Goal: Book appointment/travel/reservation

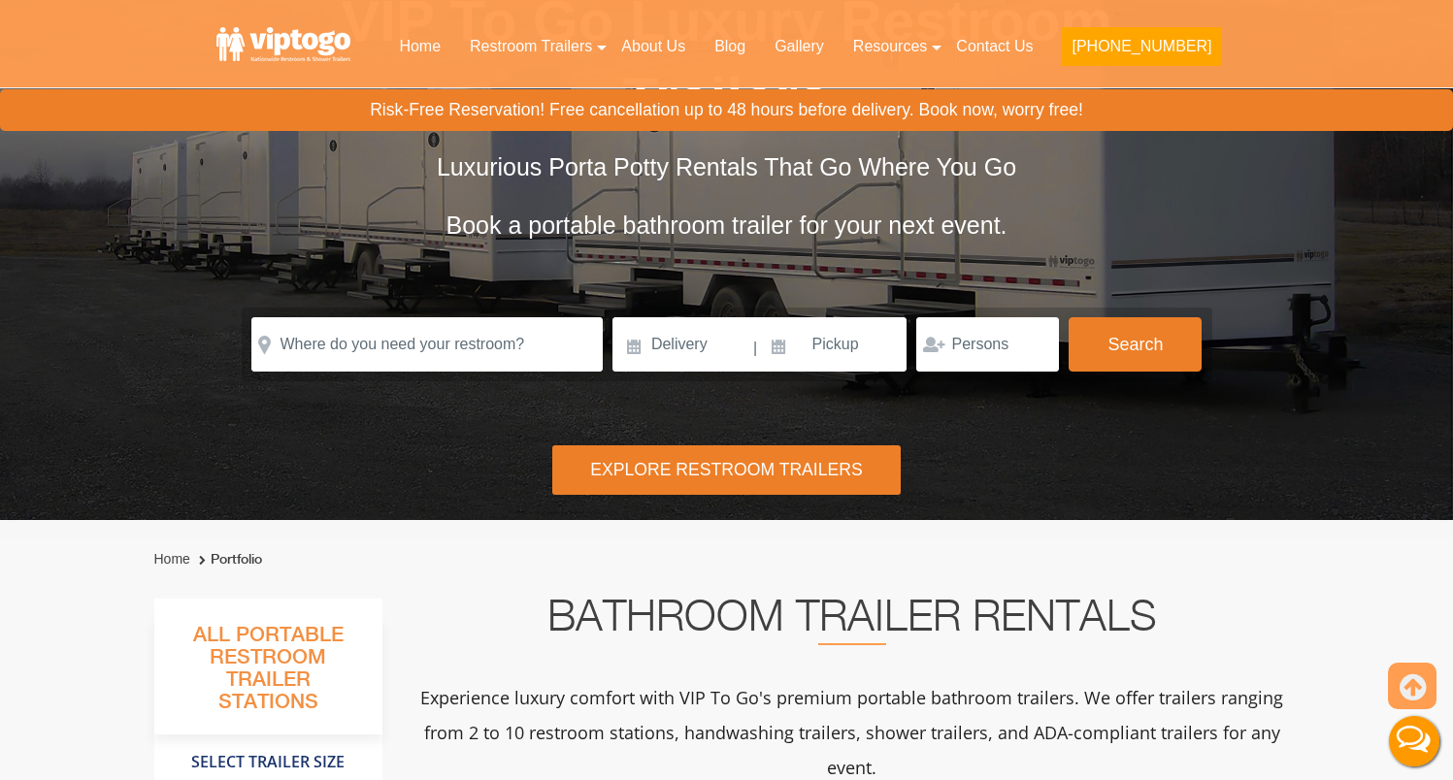
scroll to position [201, 0]
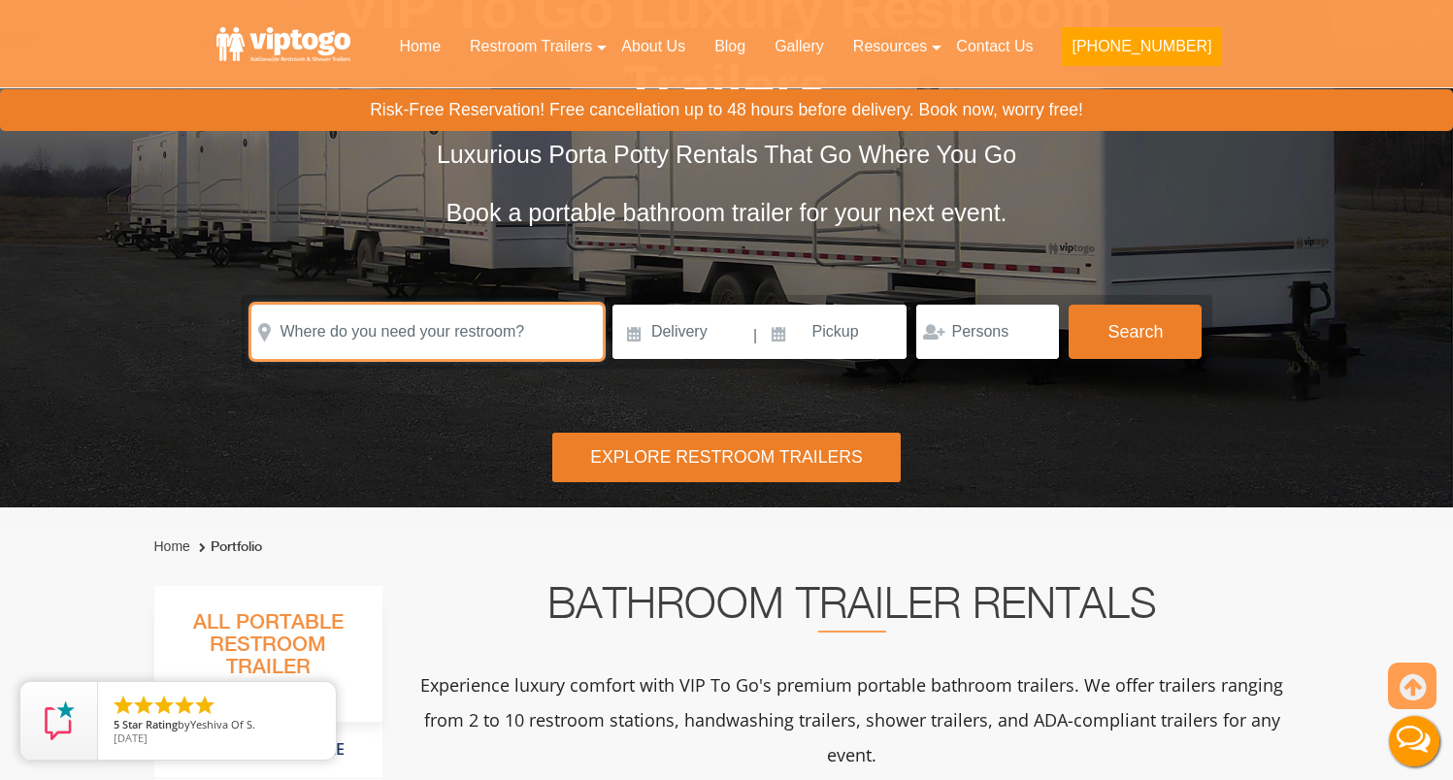
click at [518, 335] on input "text" at bounding box center [426, 332] width 351 height 54
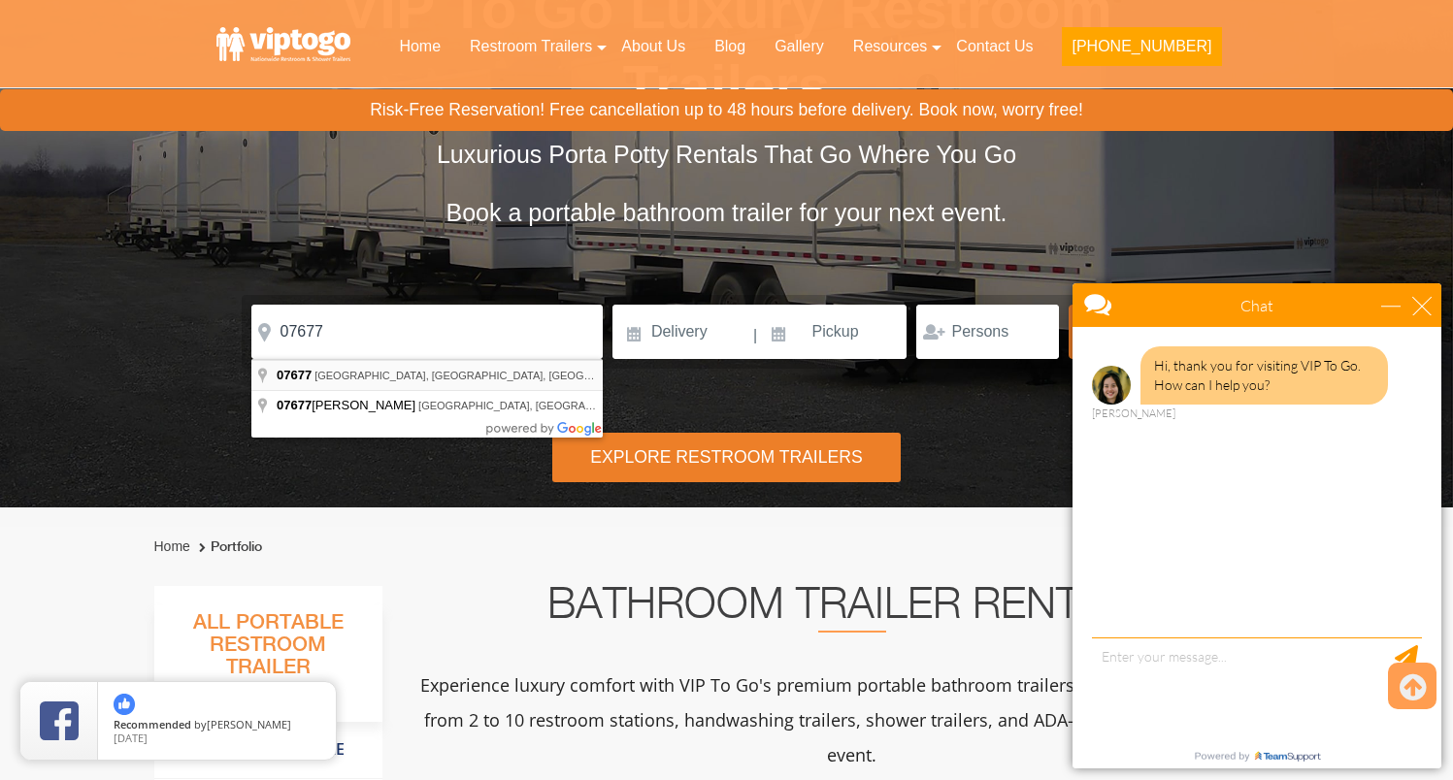
type input "Westwood, NJ 07677, USA"
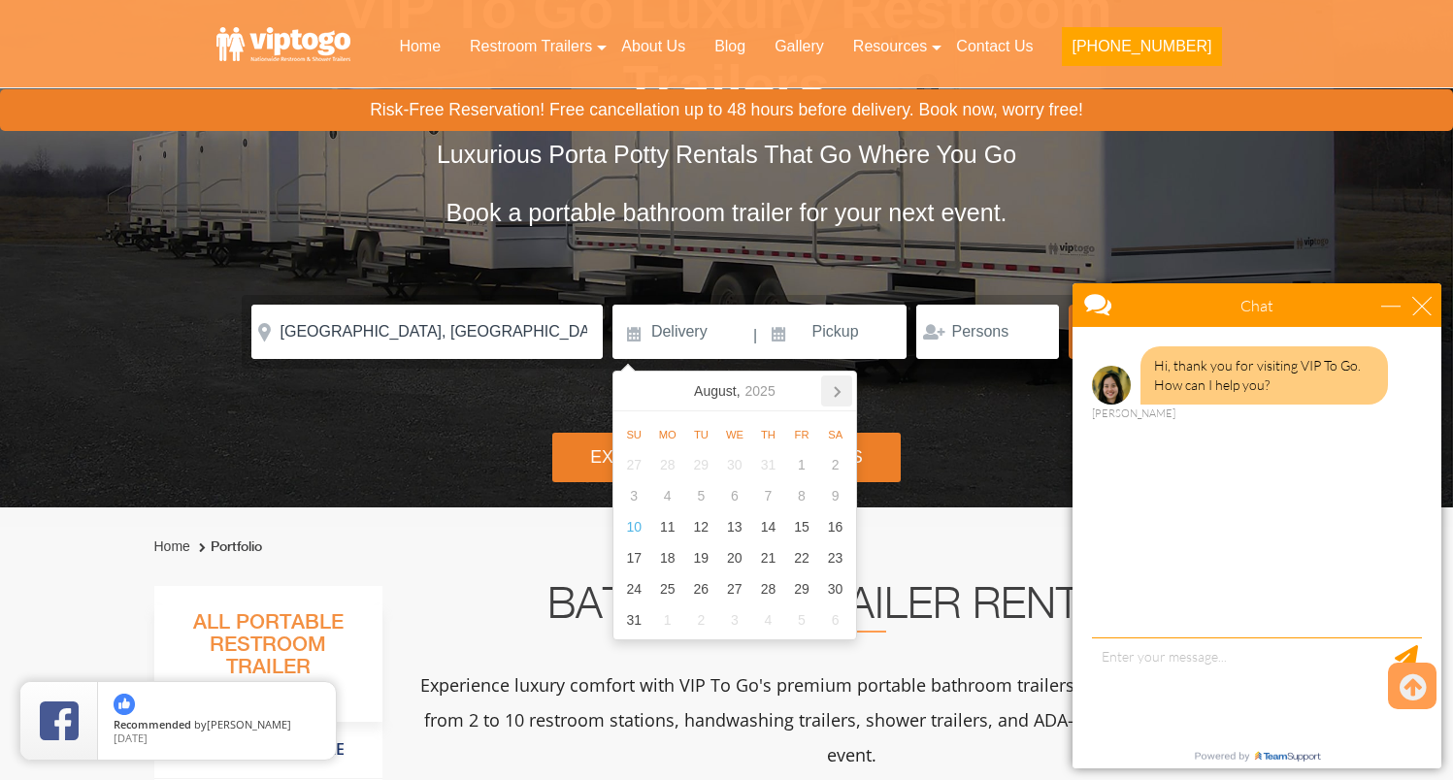
click at [837, 404] on icon at bounding box center [836, 391] width 31 height 31
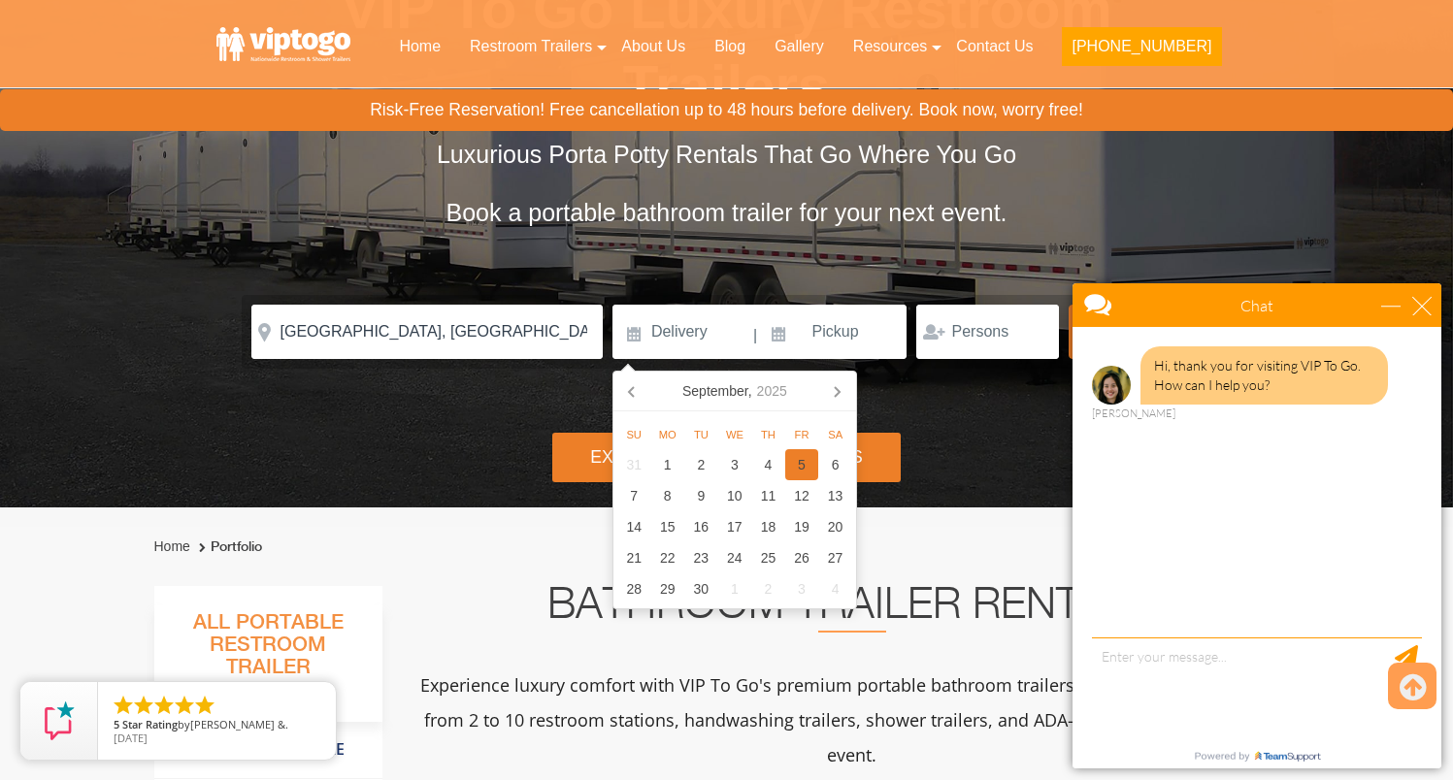
click at [803, 466] on div "5" at bounding box center [802, 464] width 34 height 31
type input "09/05/2025"
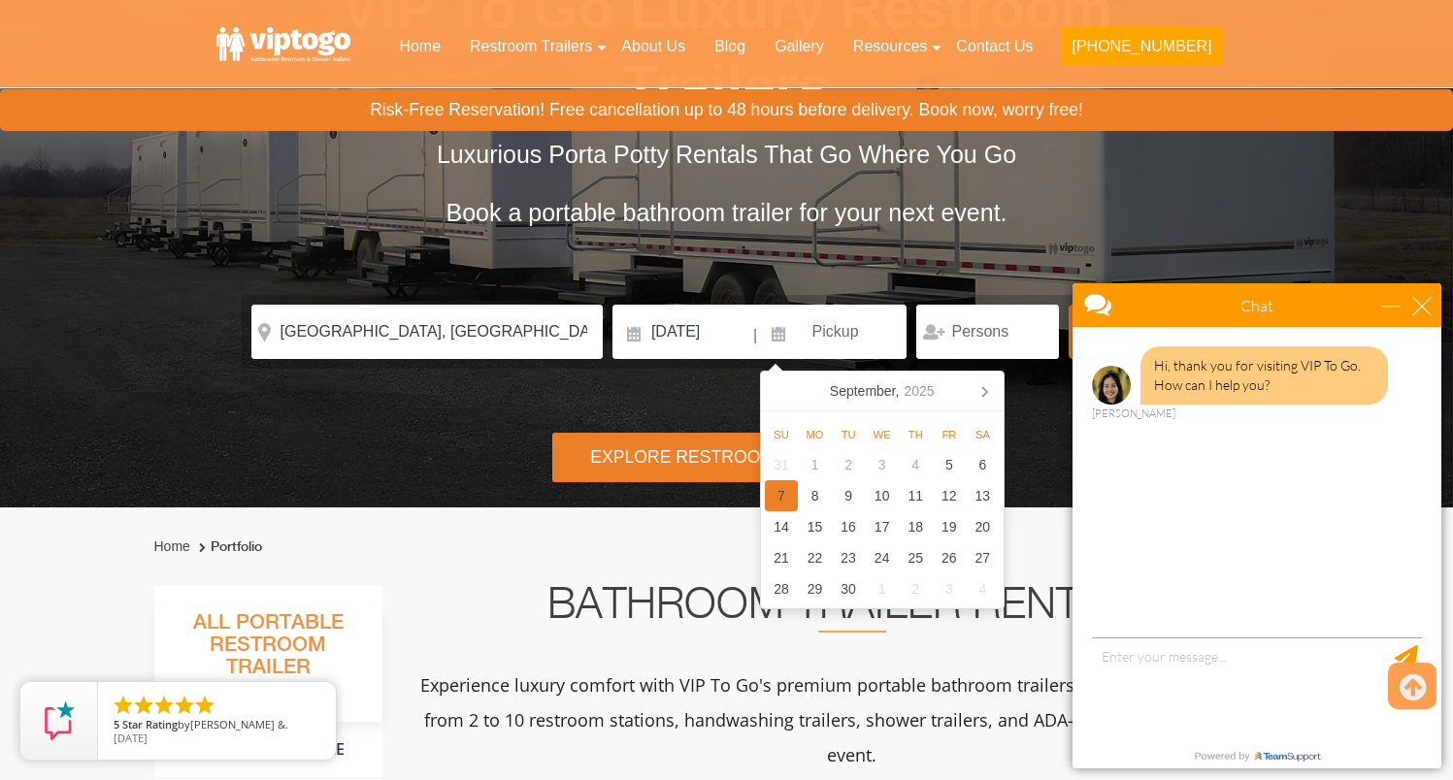
click at [780, 497] on div "7" at bounding box center [782, 495] width 34 height 31
type input "09/07/2025"
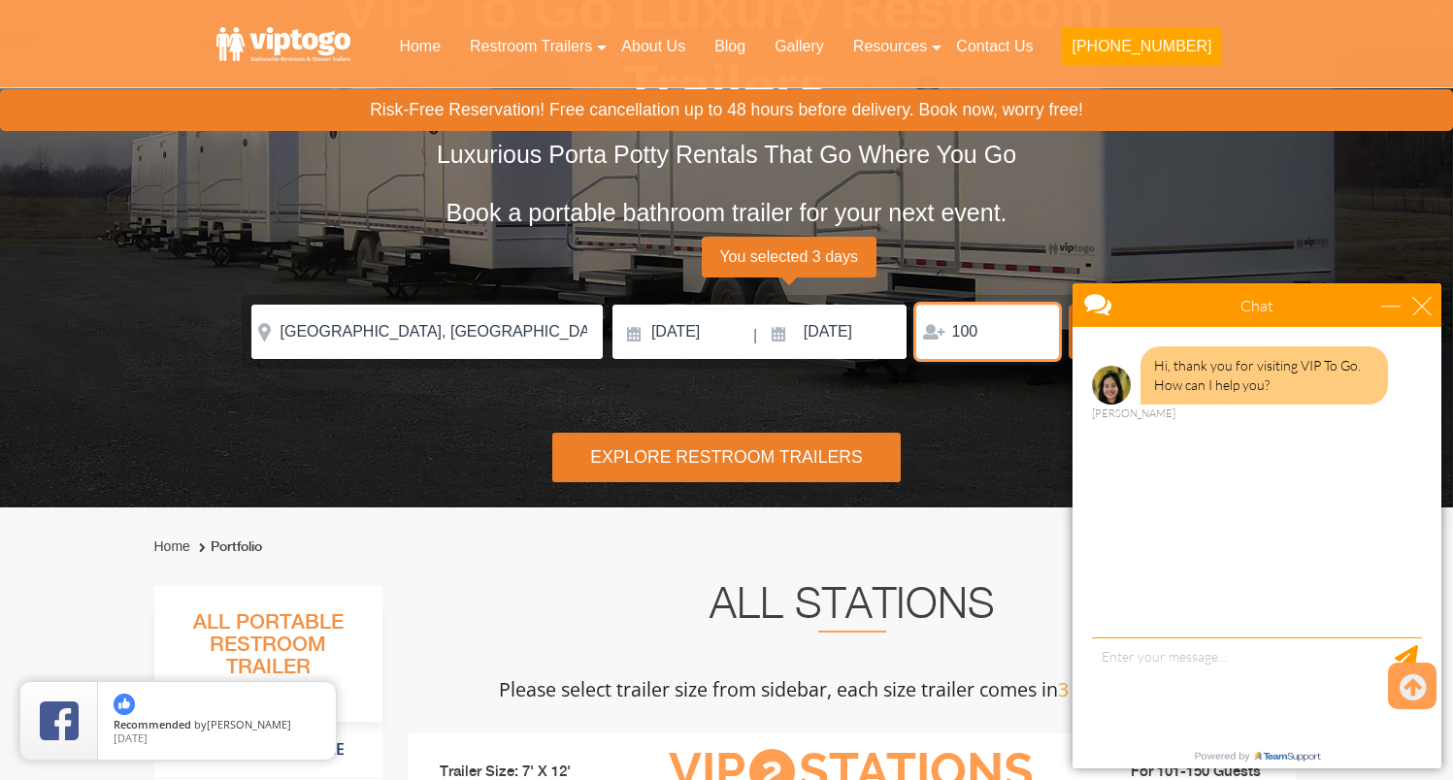
type input "100"
click at [788, 468] on div "Explore Restroom Trailers" at bounding box center [726, 457] width 348 height 49
click at [877, 469] on div "Explore Restroom Trailers" at bounding box center [726, 457] width 348 height 49
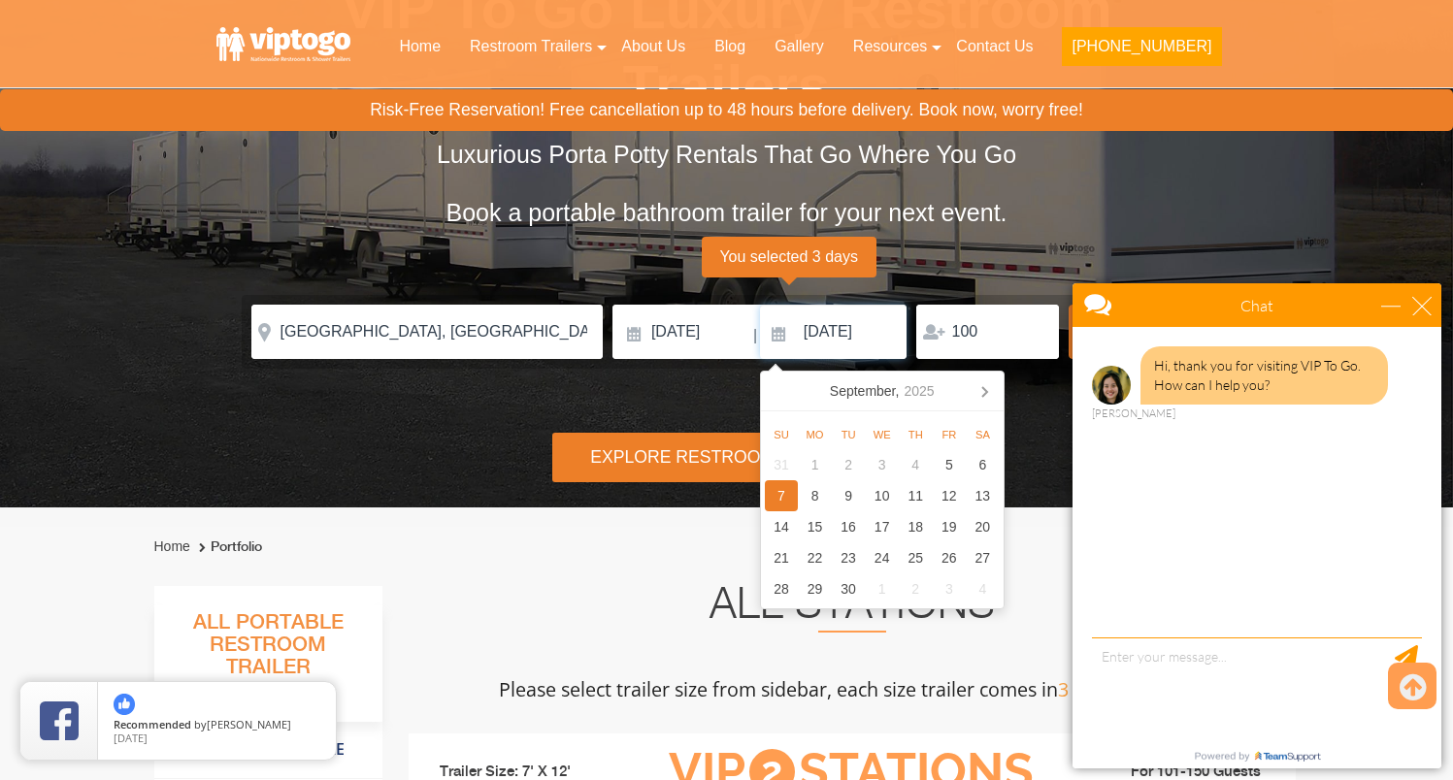
click at [785, 337] on input "09/07/2025" at bounding box center [834, 332] width 148 height 54
click at [809, 503] on div "8" at bounding box center [815, 495] width 34 height 31
type input "09/08/2025"
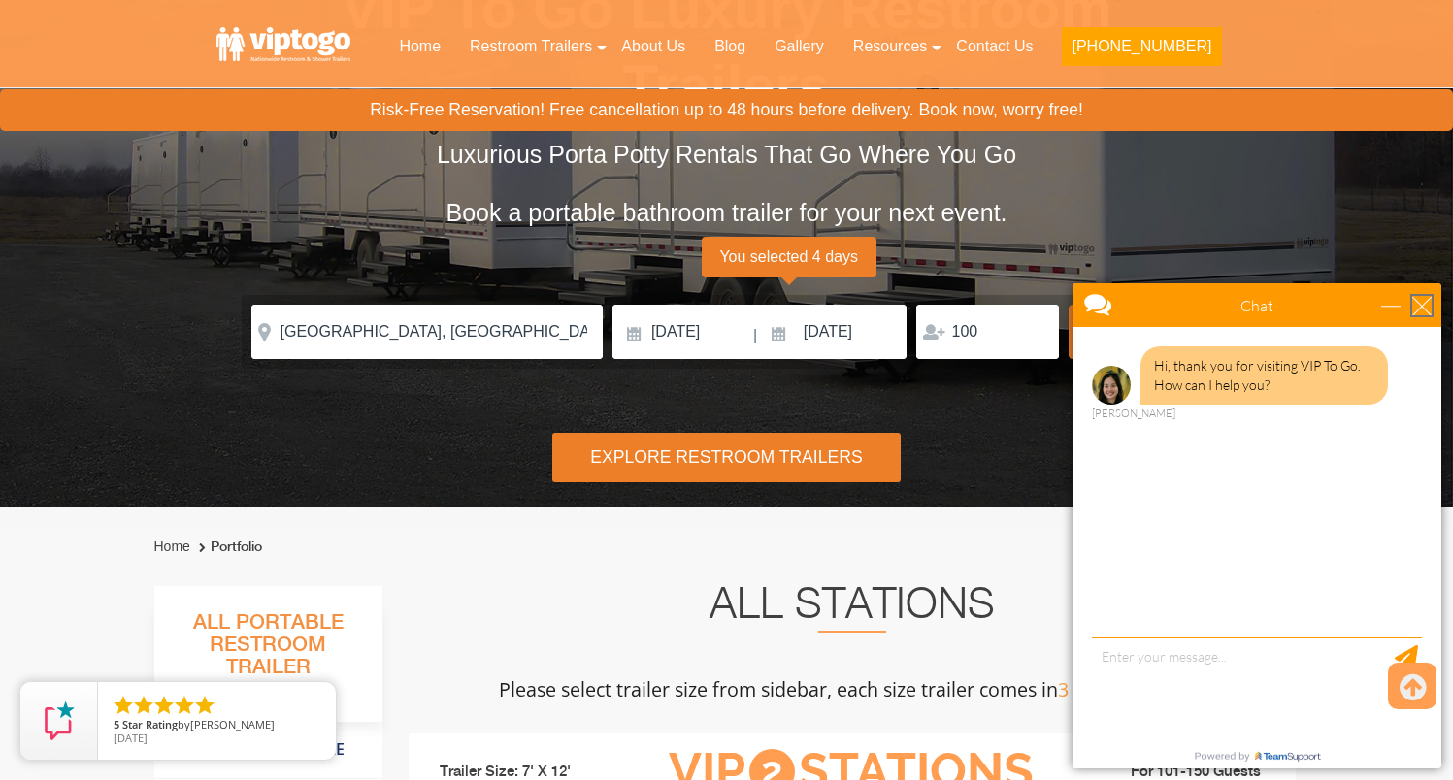
click at [1424, 302] on div "close" at bounding box center [1421, 305] width 19 height 19
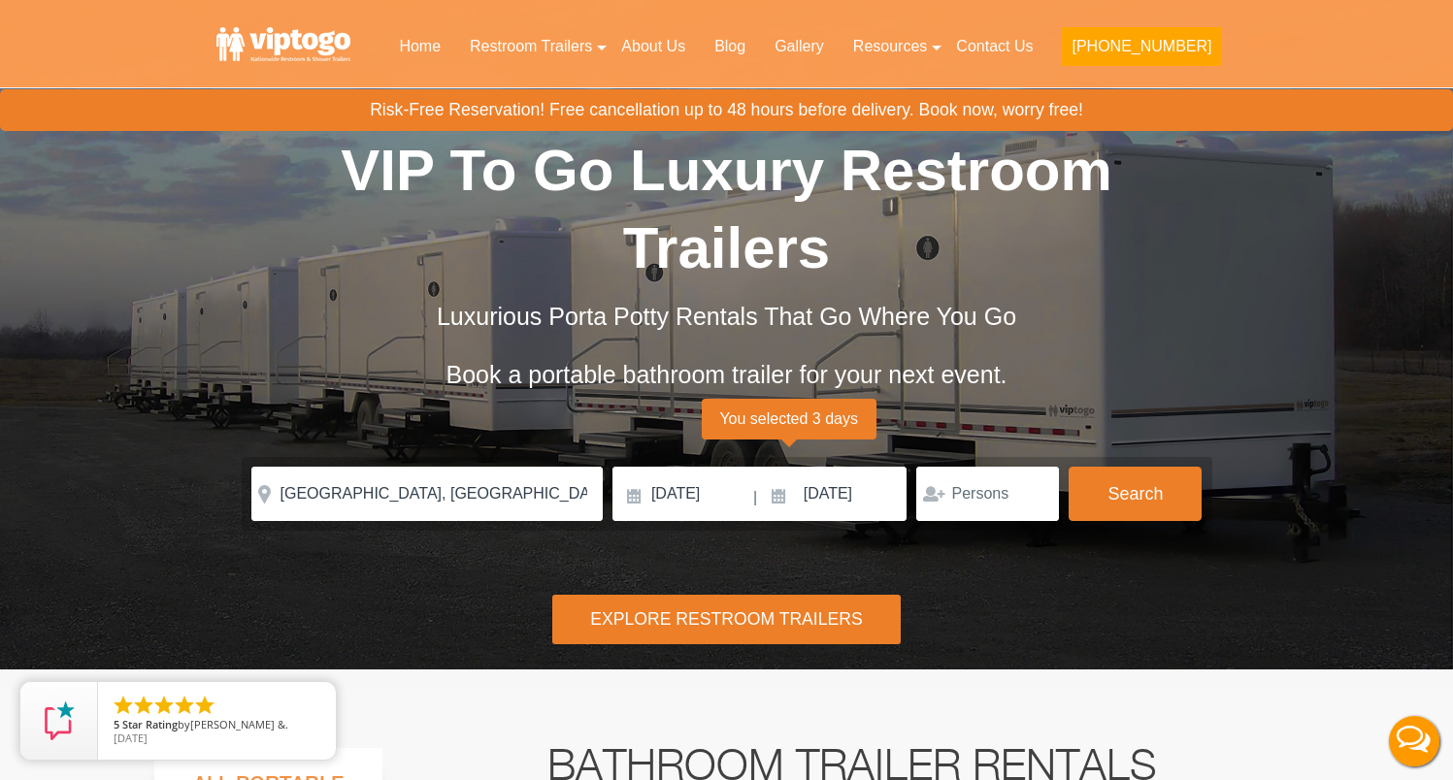
scroll to position [13, 0]
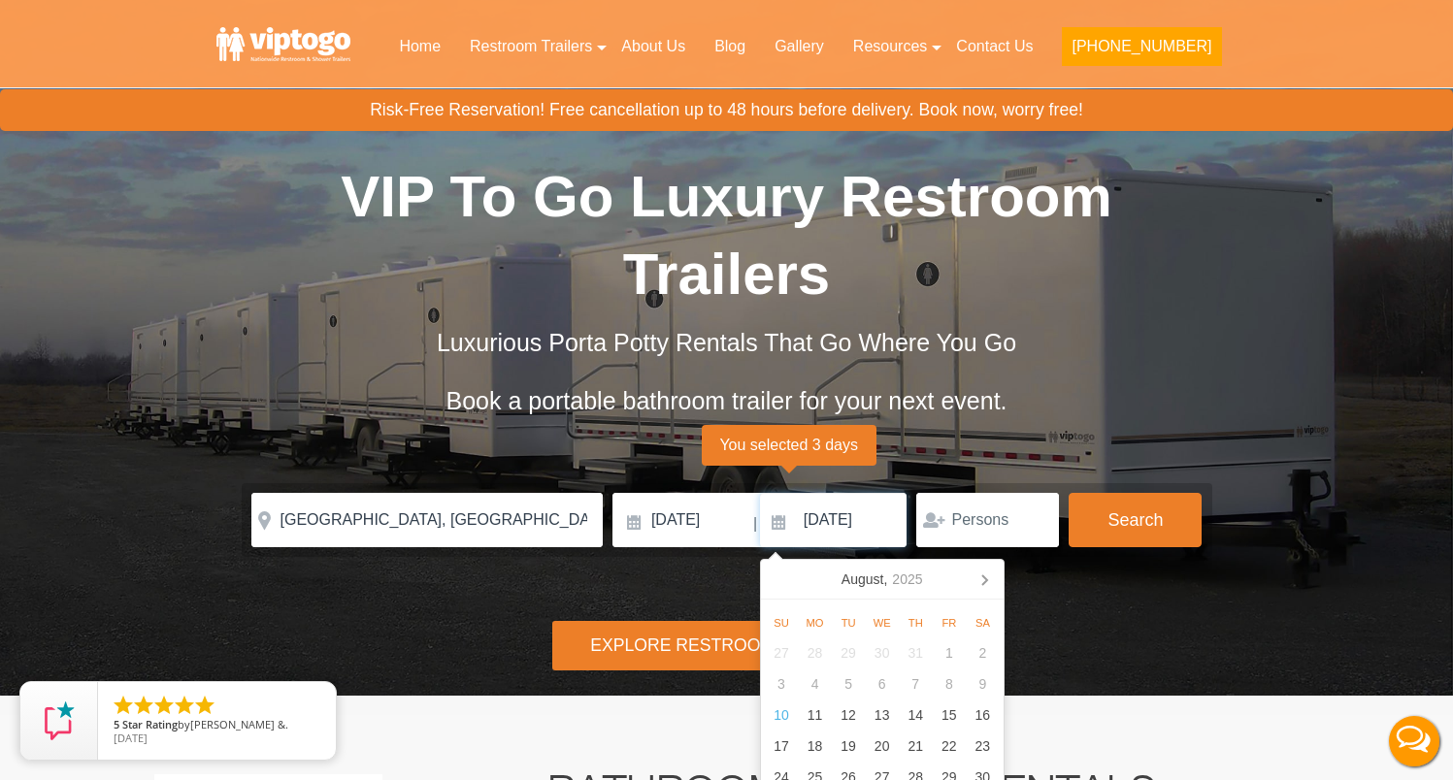
click at [814, 533] on input "09/07/2025" at bounding box center [834, 520] width 148 height 54
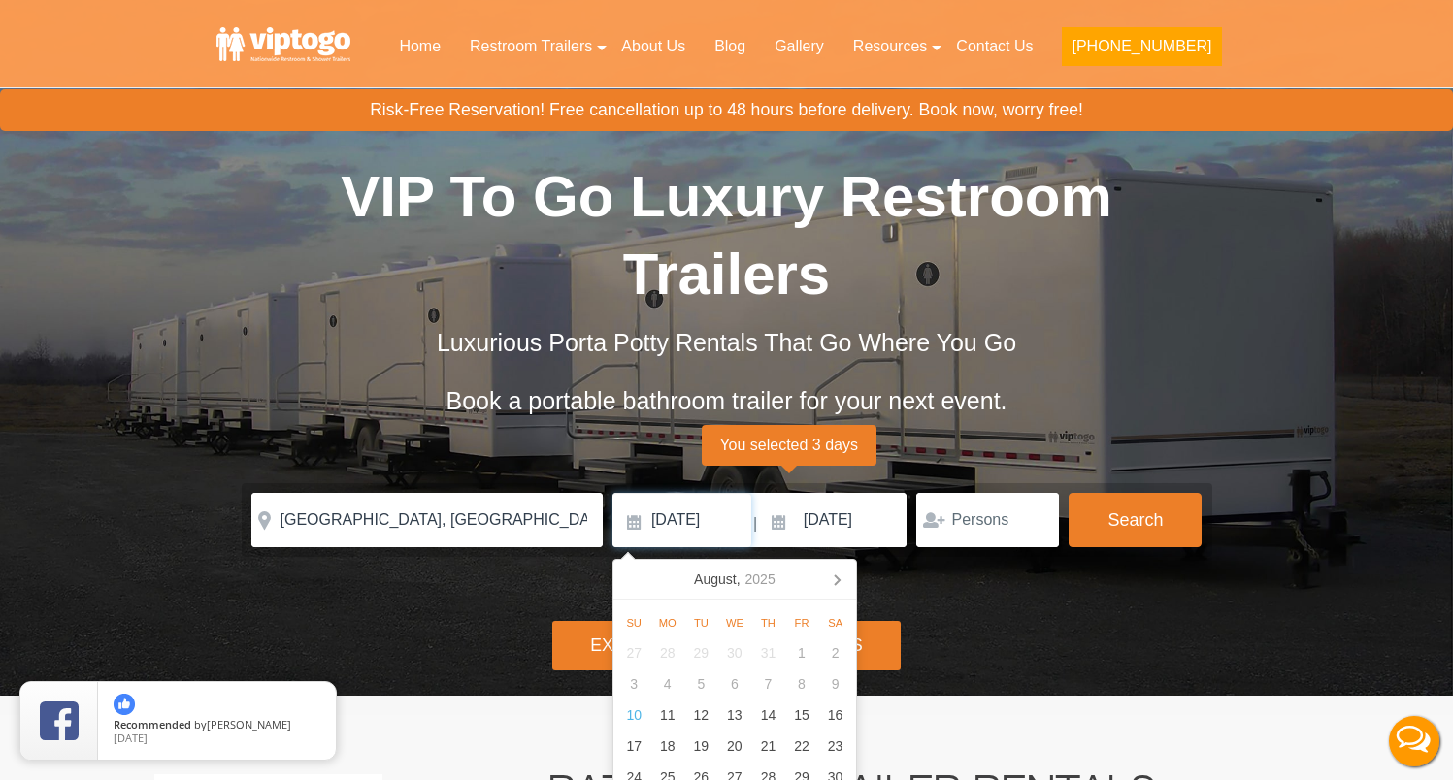
click at [690, 520] on input "09/05/2025" at bounding box center [681, 520] width 139 height 54
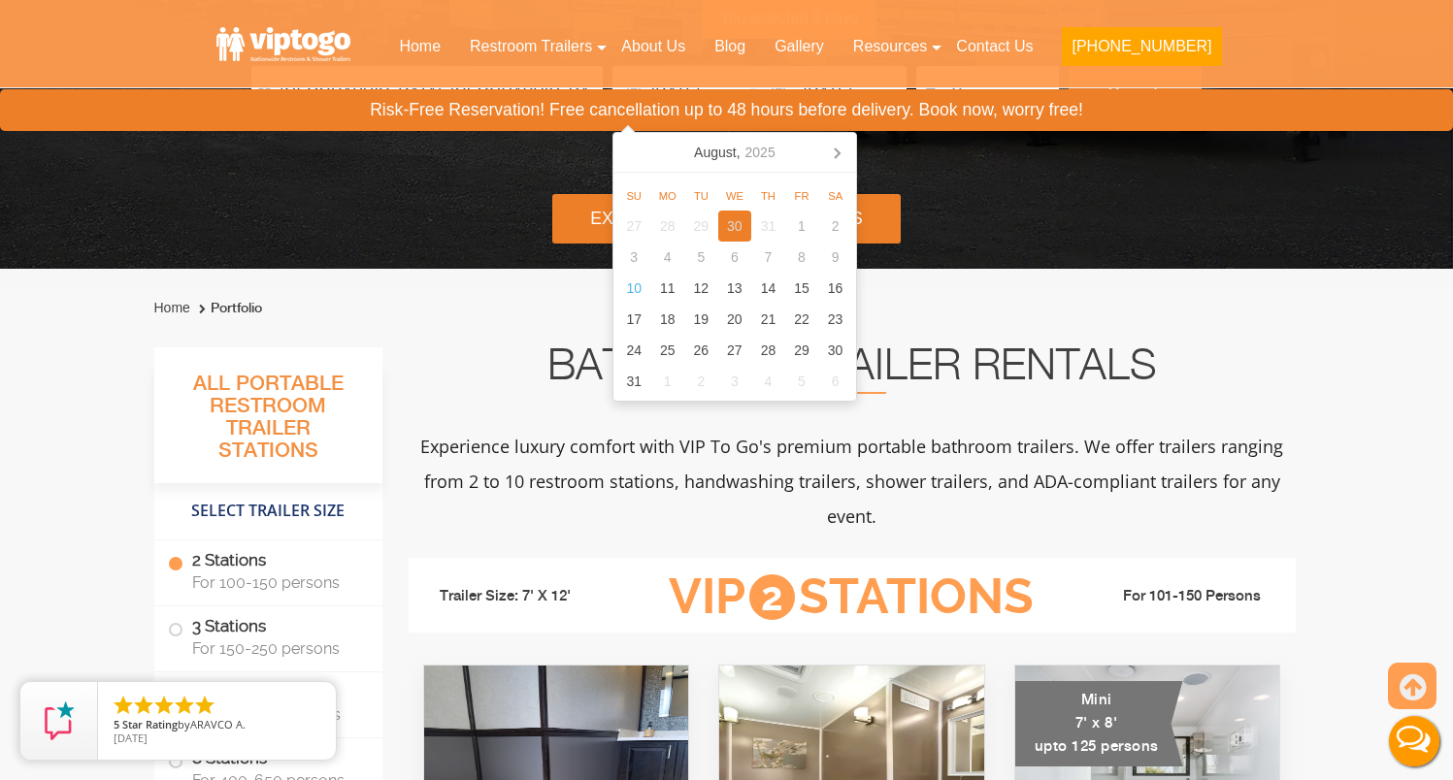
scroll to position [443, 0]
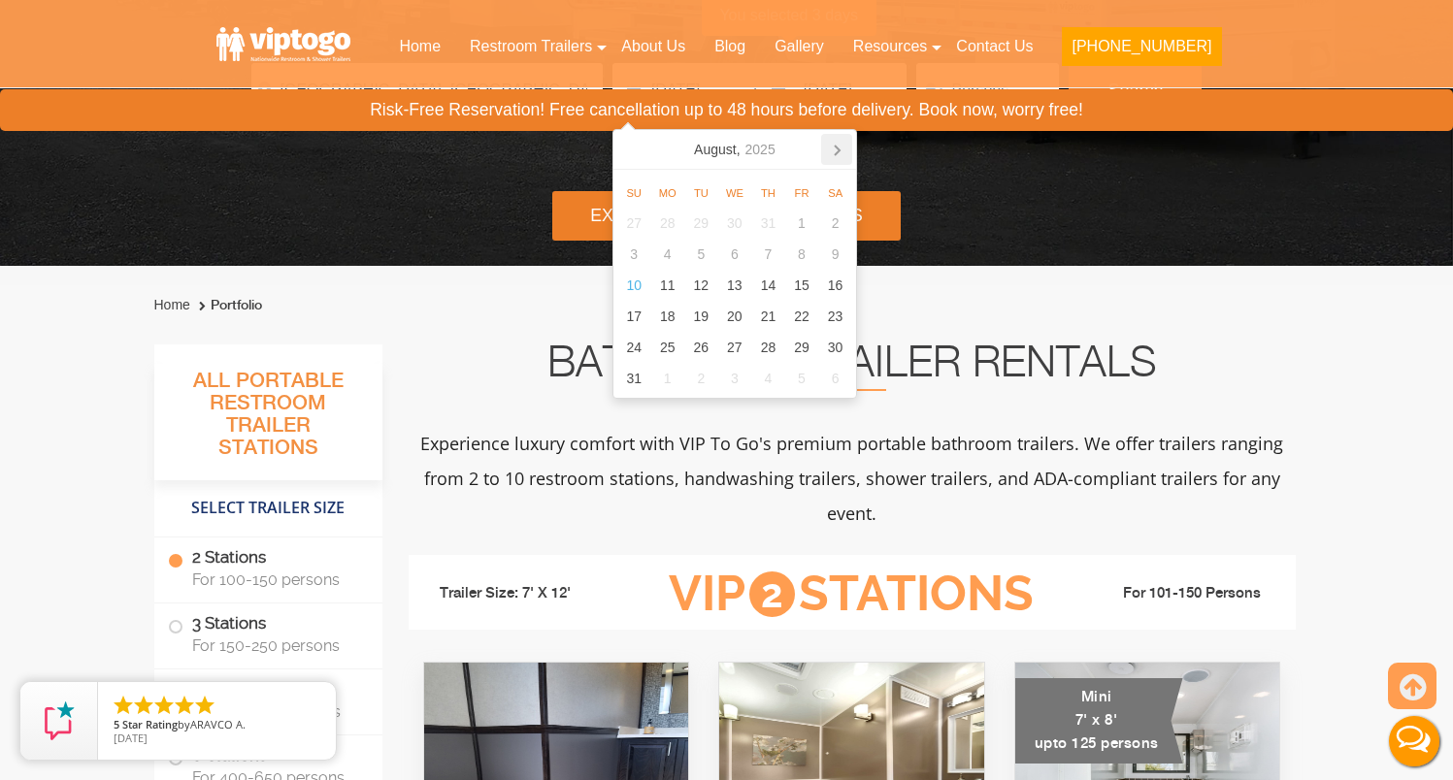
click at [840, 154] on icon at bounding box center [836, 149] width 31 height 31
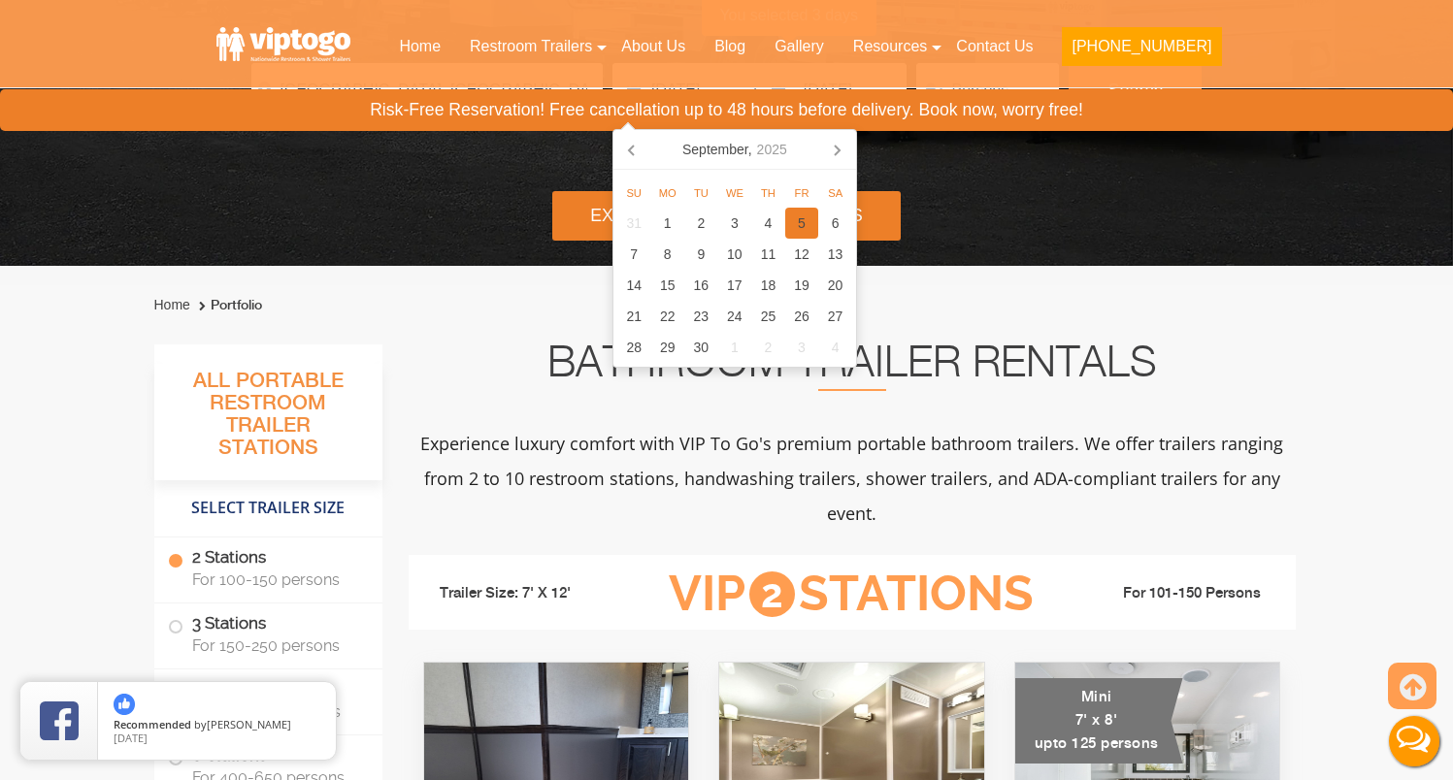
click at [799, 223] on div "5" at bounding box center [802, 223] width 34 height 31
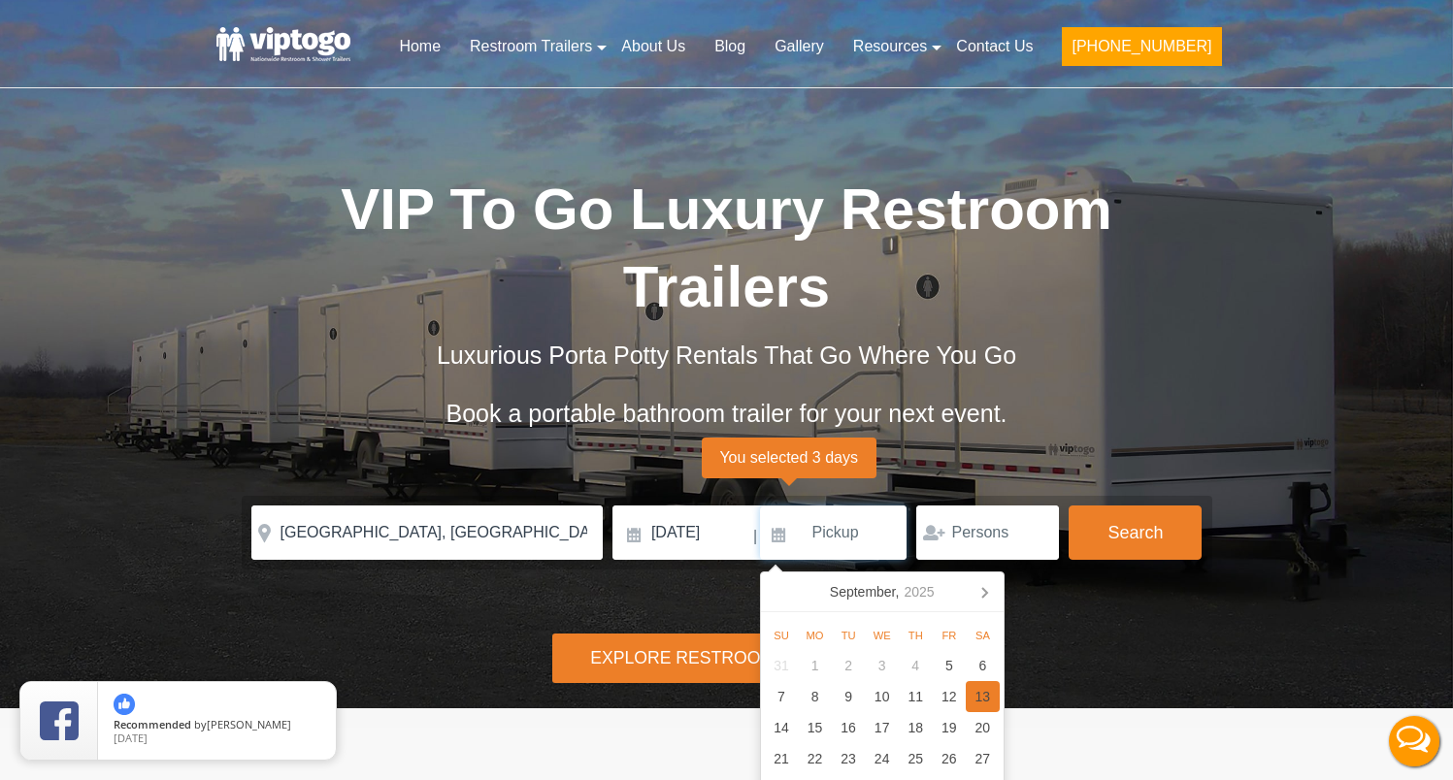
scroll to position [0, 0]
click at [775, 700] on div "7" at bounding box center [782, 696] width 34 height 31
type input "09/07/2025"
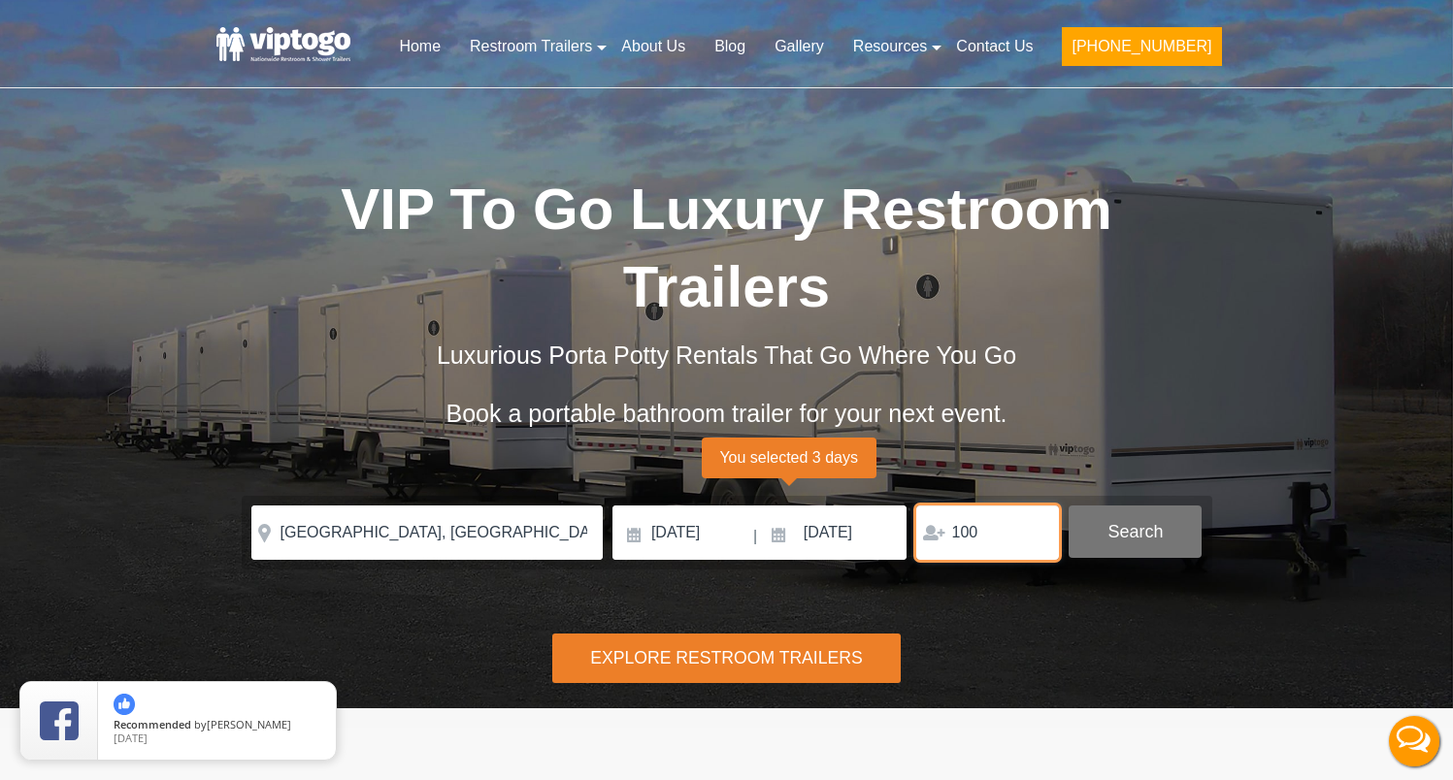
type input "100"
click at [1145, 538] on button "Search" at bounding box center [1135, 532] width 133 height 52
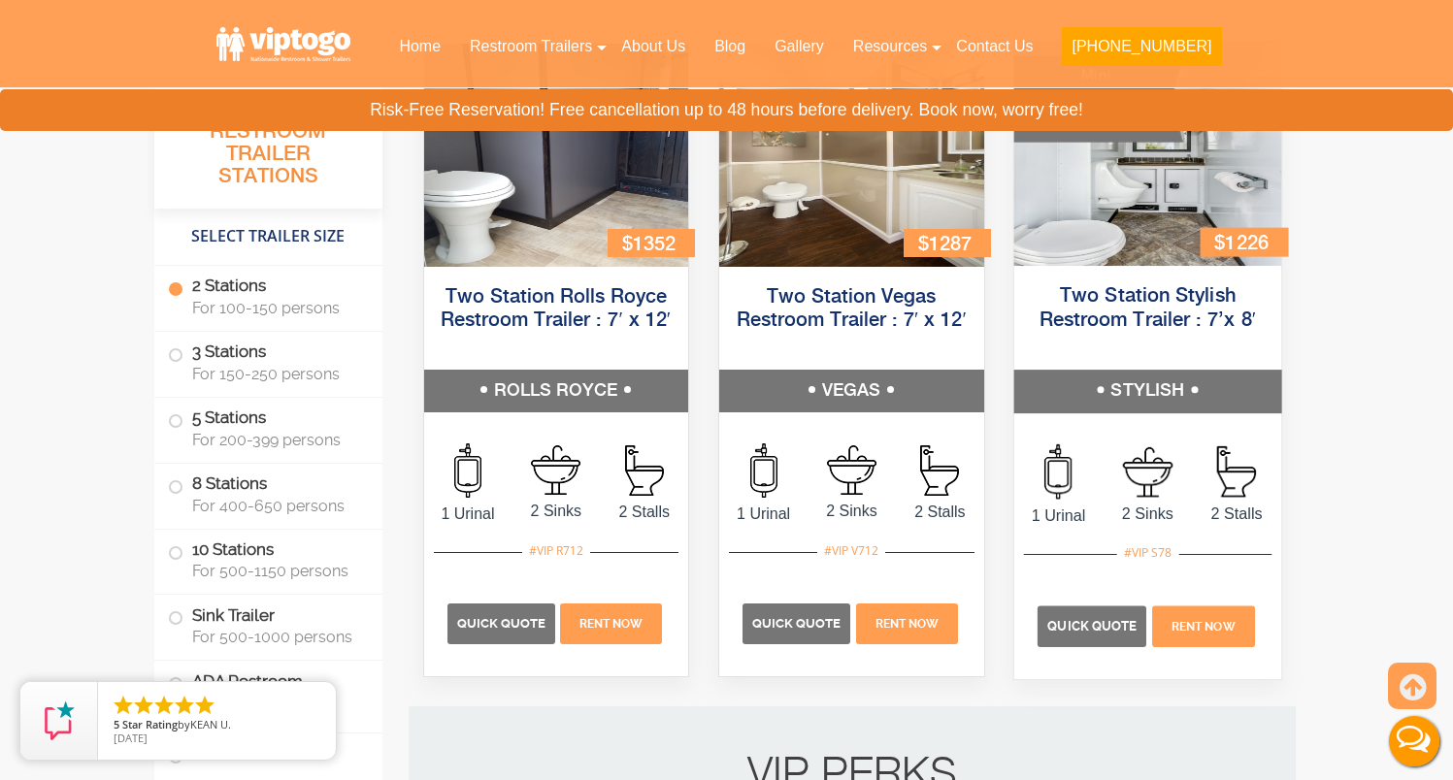
scroll to position [1003, 0]
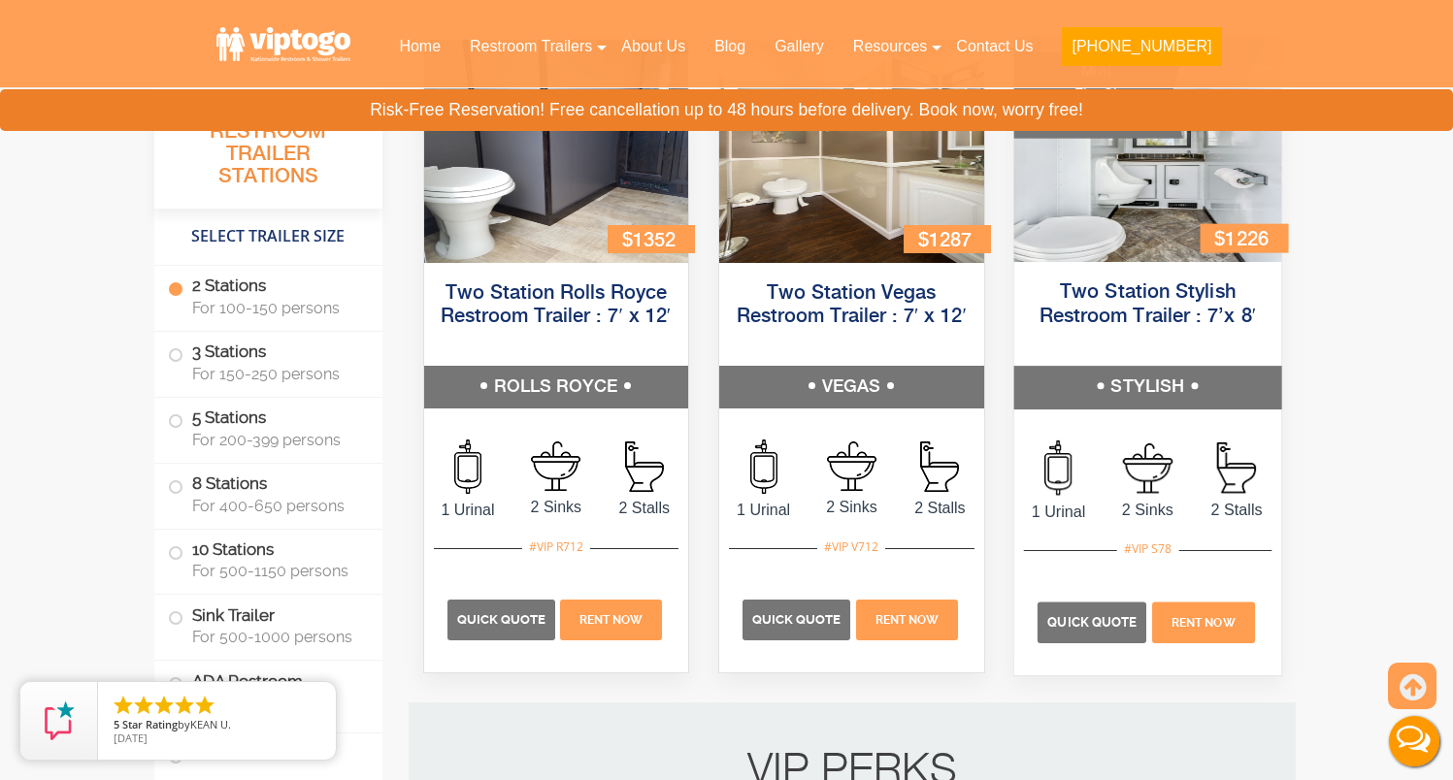
click at [1125, 217] on img at bounding box center [1146, 149] width 267 height 225
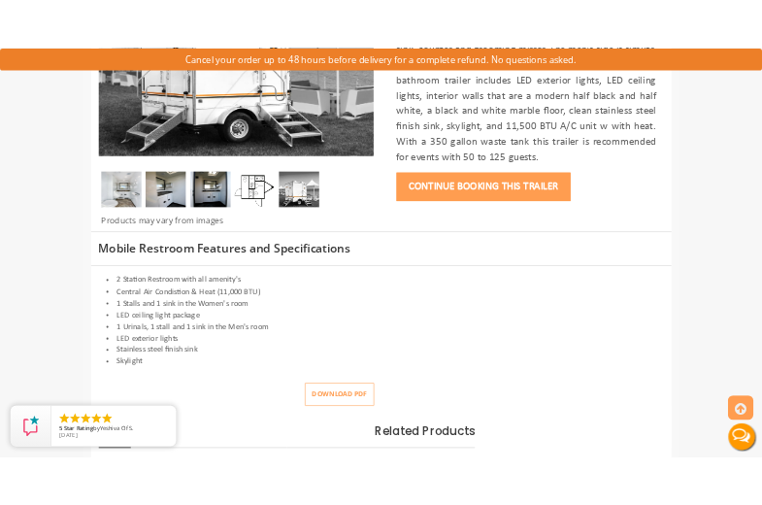
scroll to position [562, 0]
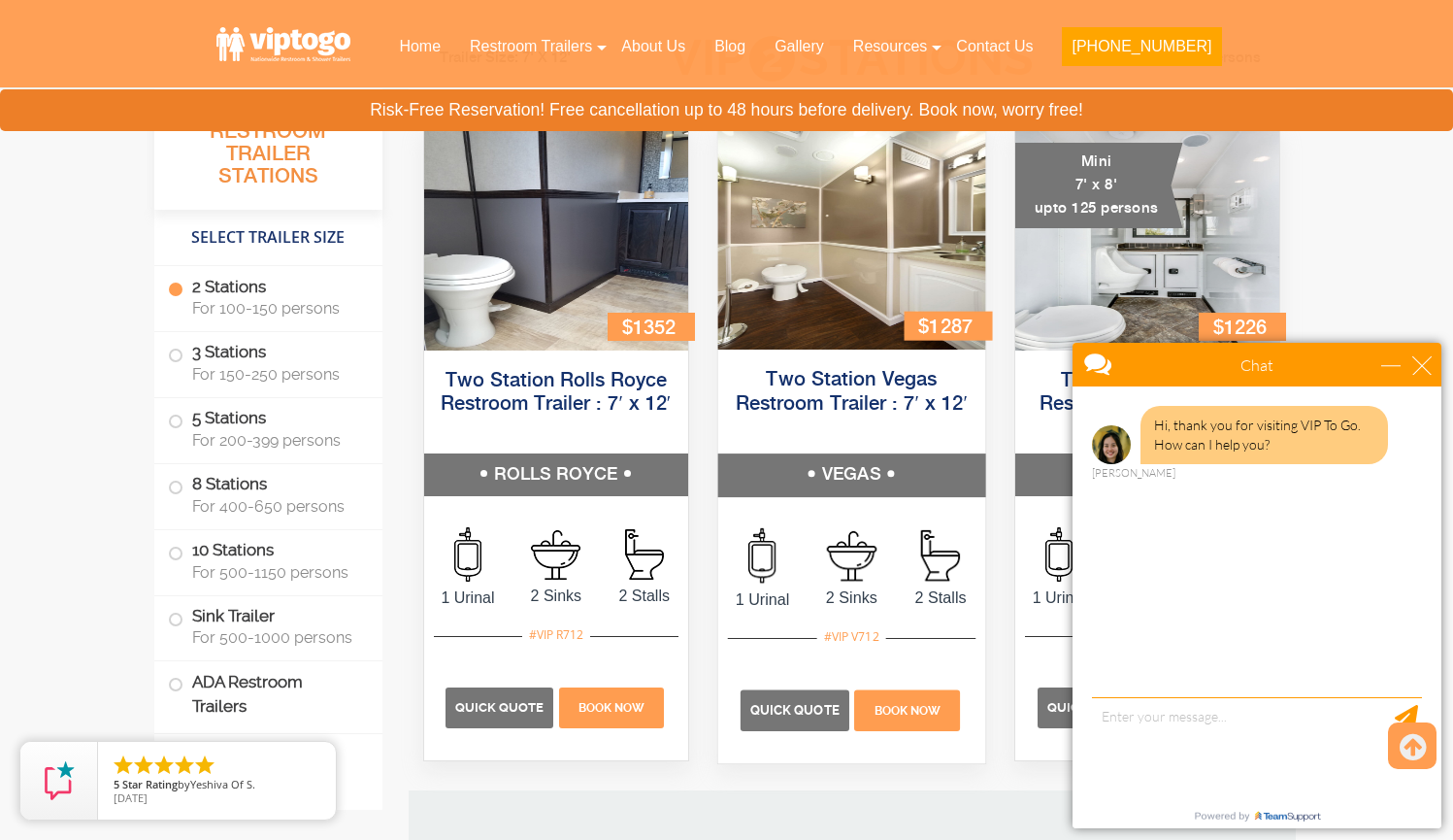
scroll to position [939, 0]
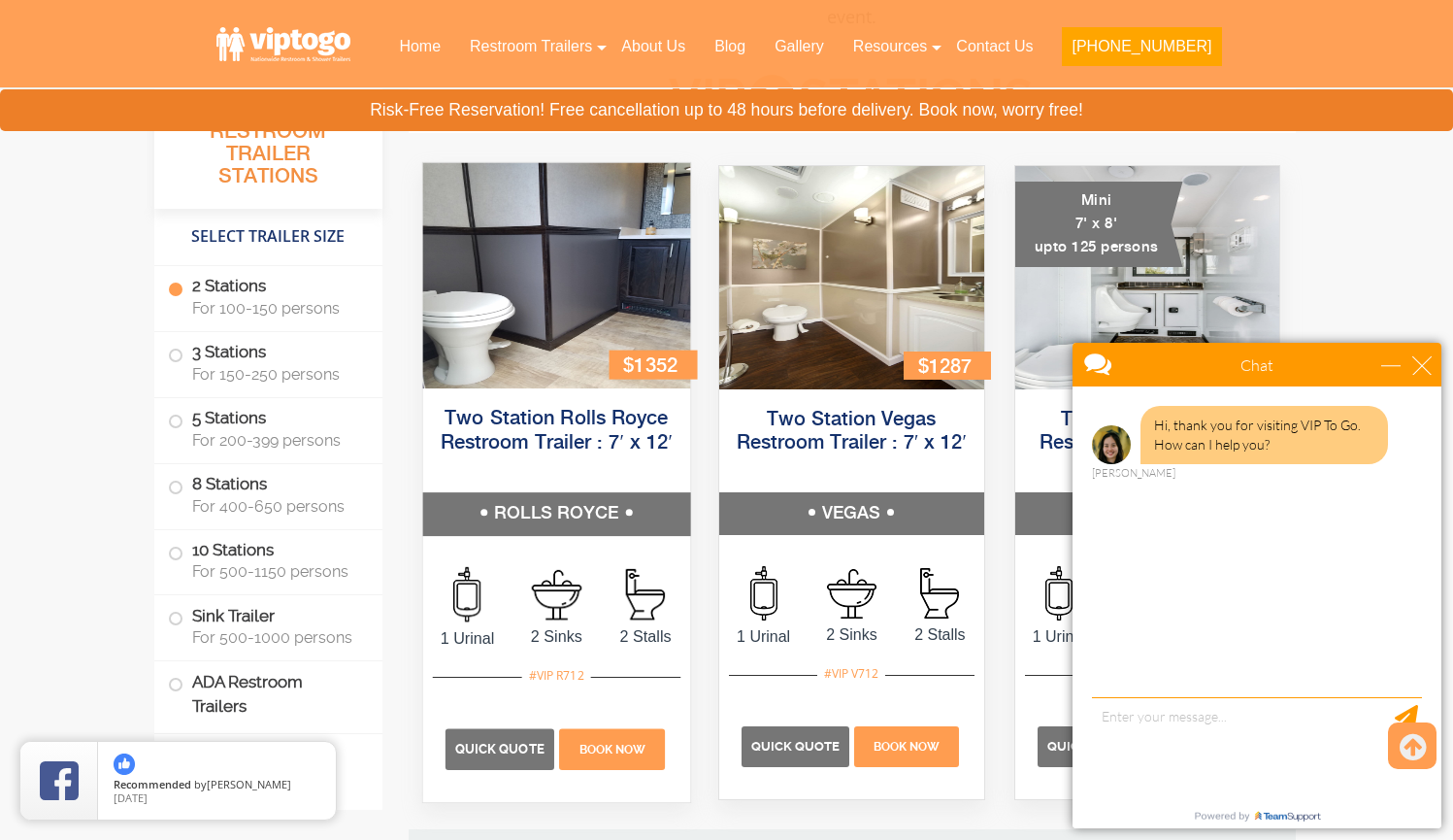
click at [584, 289] on img at bounding box center [555, 275] width 267 height 225
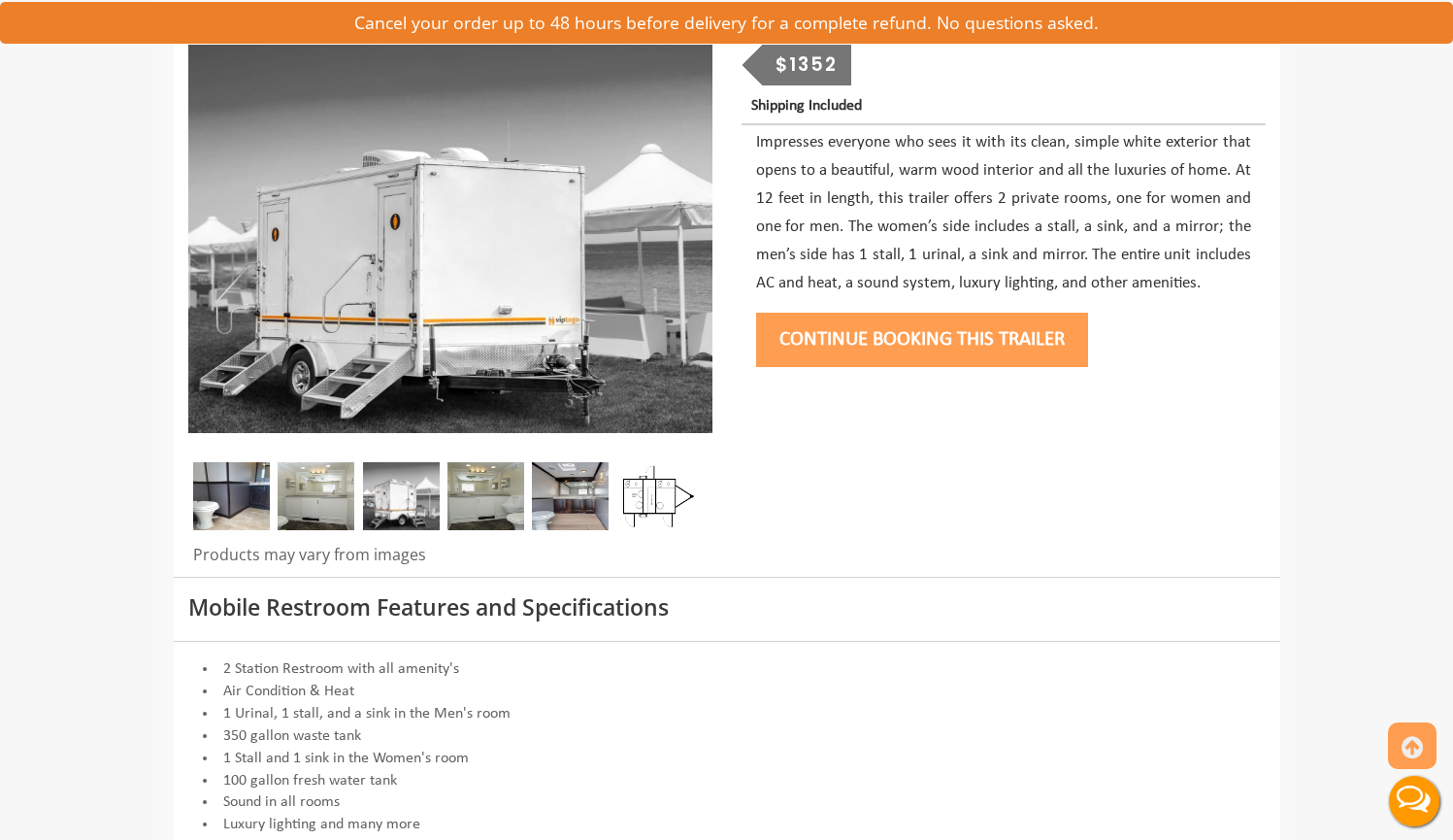
scroll to position [280, 0]
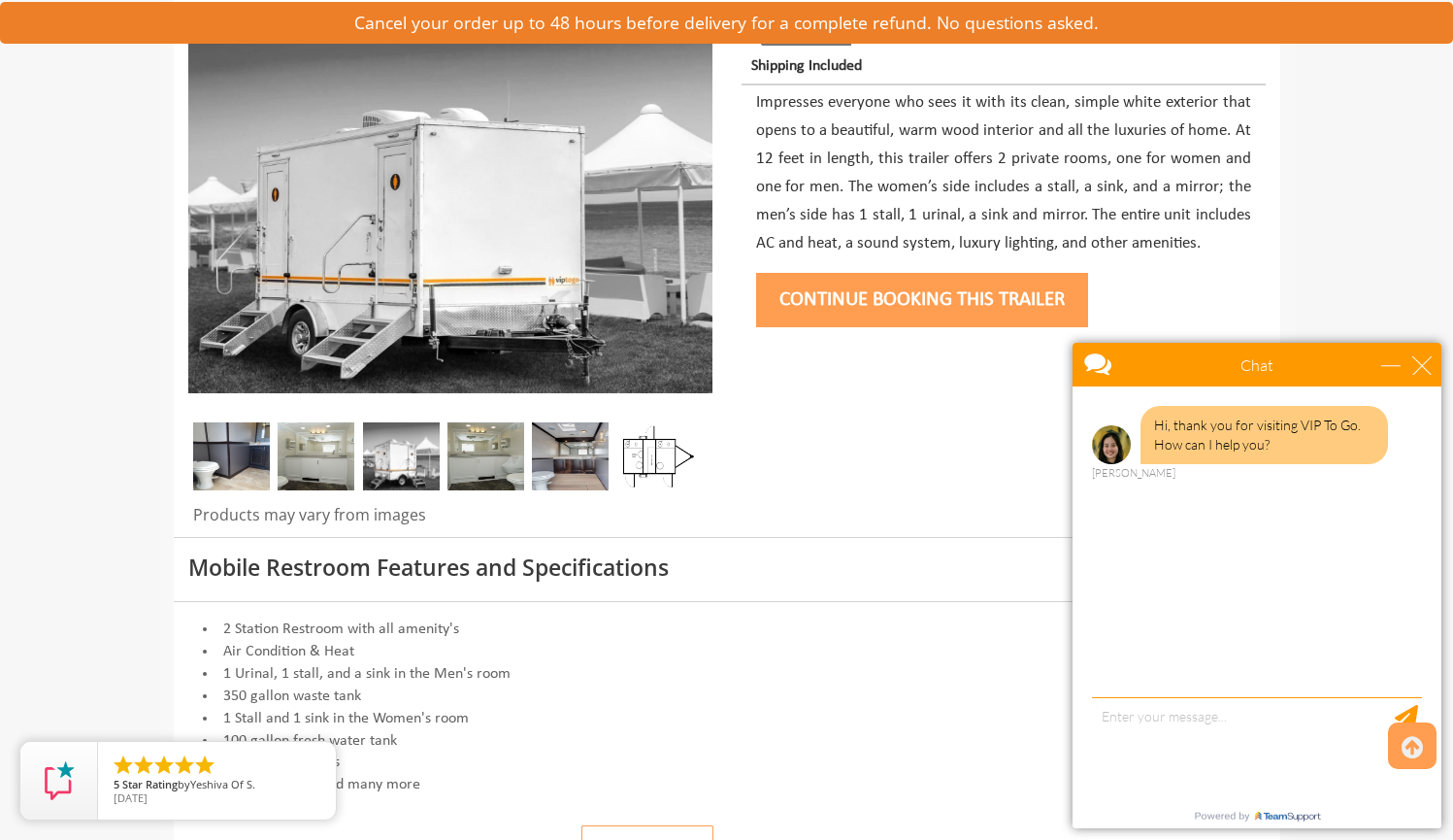
click at [655, 464] on img at bounding box center [655, 456] width 77 height 68
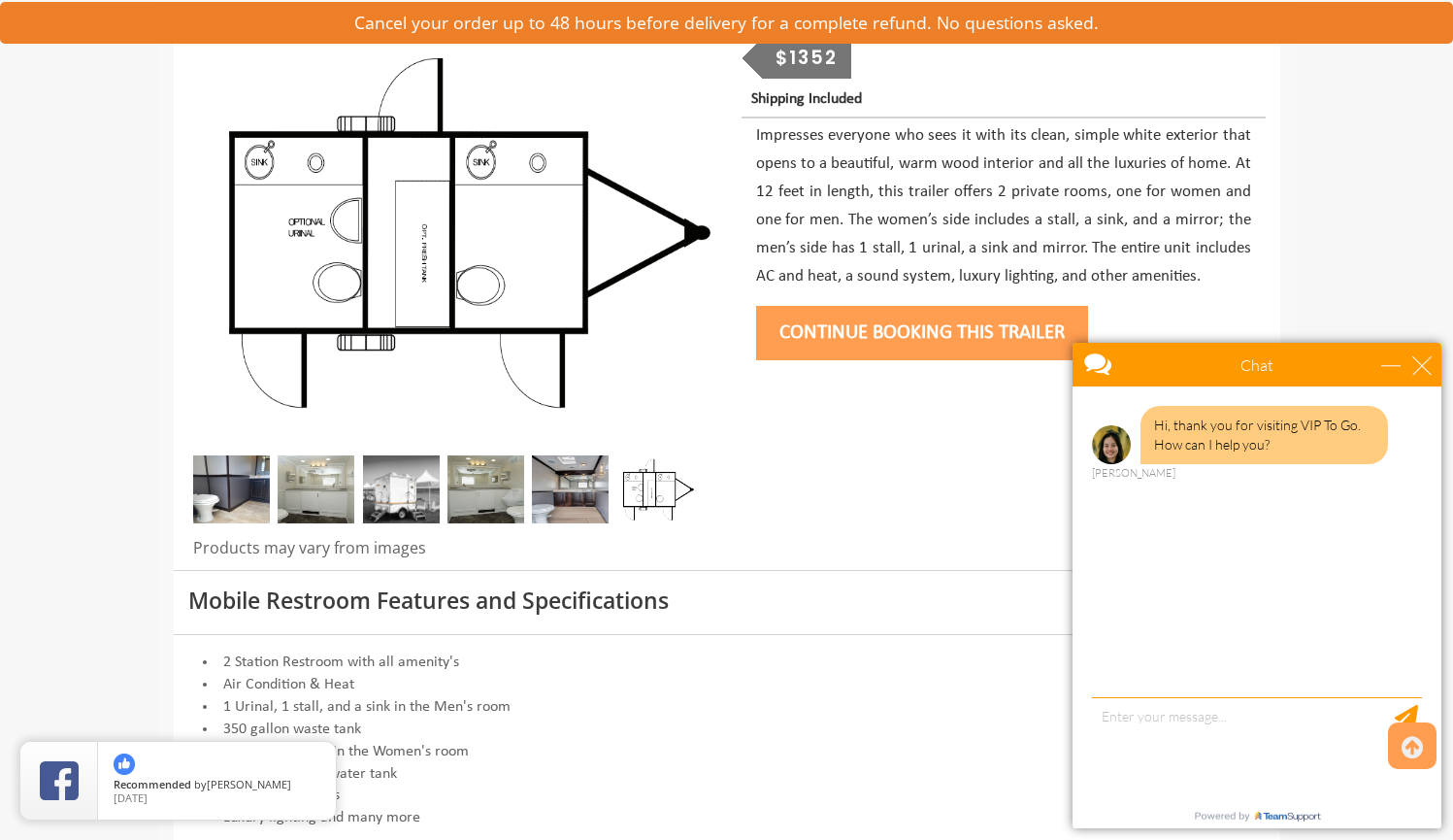
scroll to position [204, 0]
